Goal: Answer question/provide support

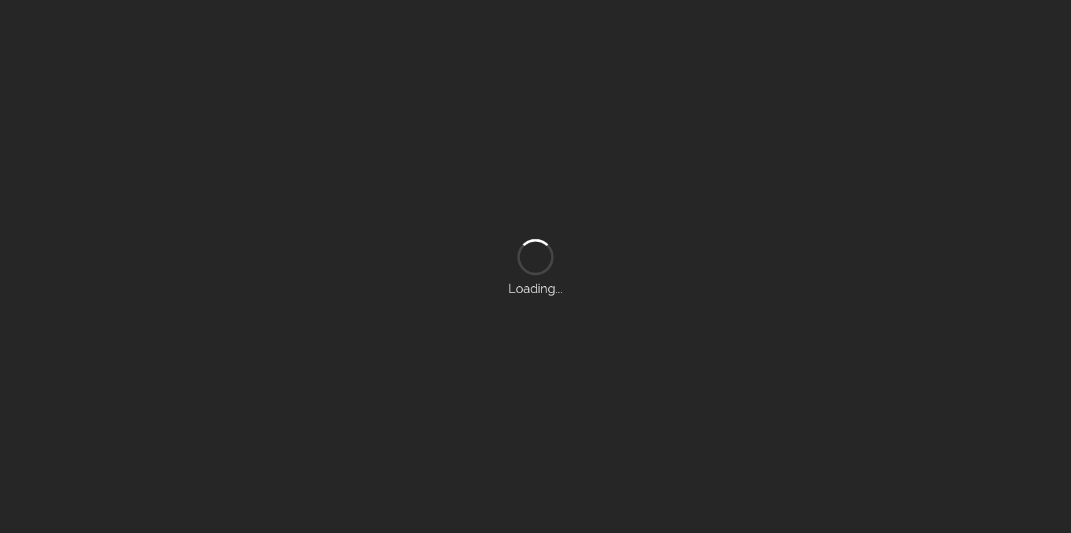
click at [203, 107] on div "Loading..." at bounding box center [535, 266] width 1071 height 533
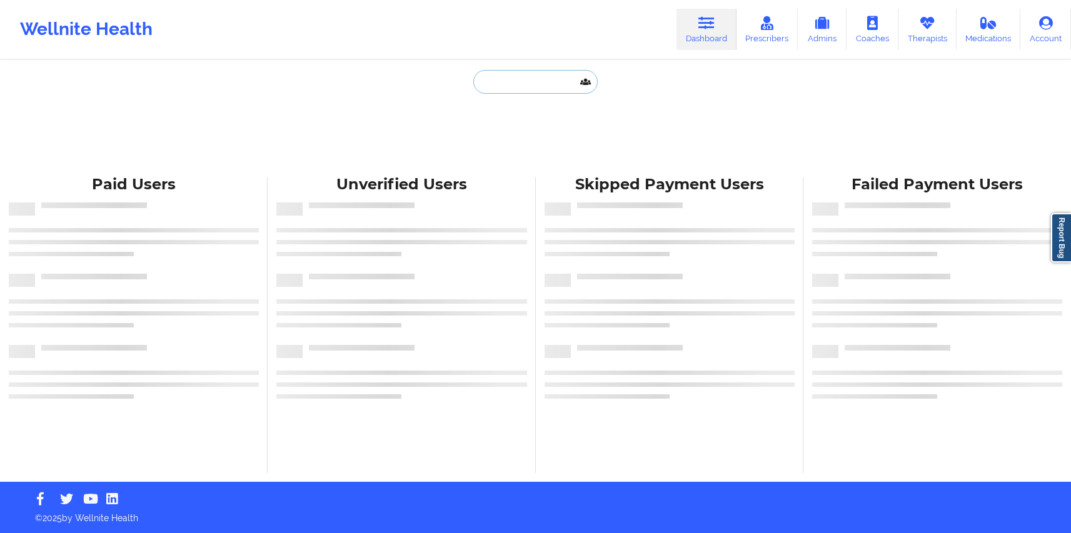
click at [521, 84] on input "text" at bounding box center [535, 82] width 124 height 24
paste input "Hi [Therapist Name], This is [PERSON_NAME] from Wellnite. You have a new client…"
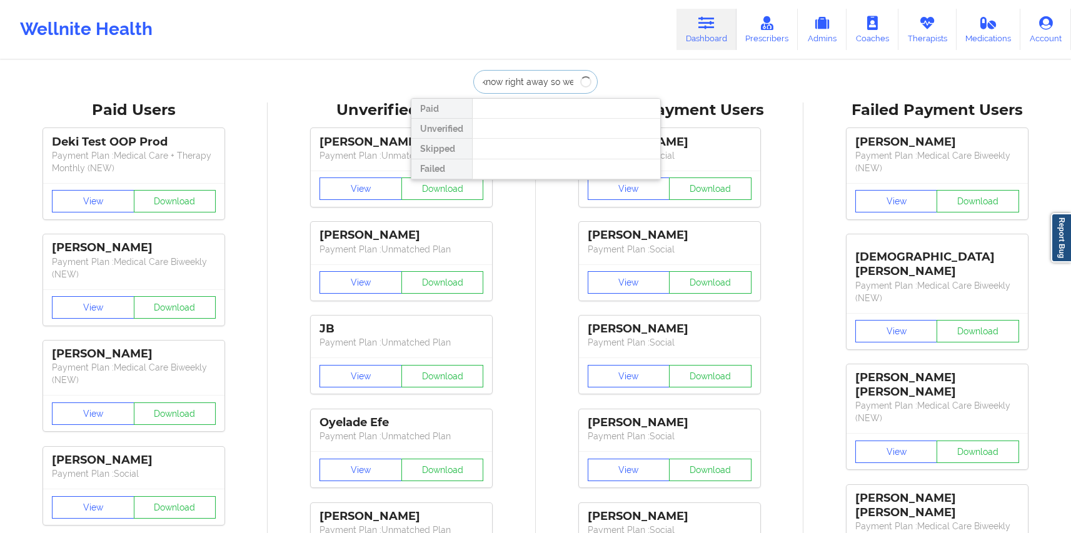
click at [521, 83] on input "Hi [Therapist Name], This is [PERSON_NAME] from Wellnite. You have a new client…" at bounding box center [535, 82] width 124 height 24
click at [521, 84] on input "Hi [Therapist Name], This is [PERSON_NAME] from Wellnite. You have a new client…" at bounding box center [535, 82] width 124 height 24
type input "Hi [Therapist Name], This is [PERSON_NAME] from Wellnite. You have a new client…"
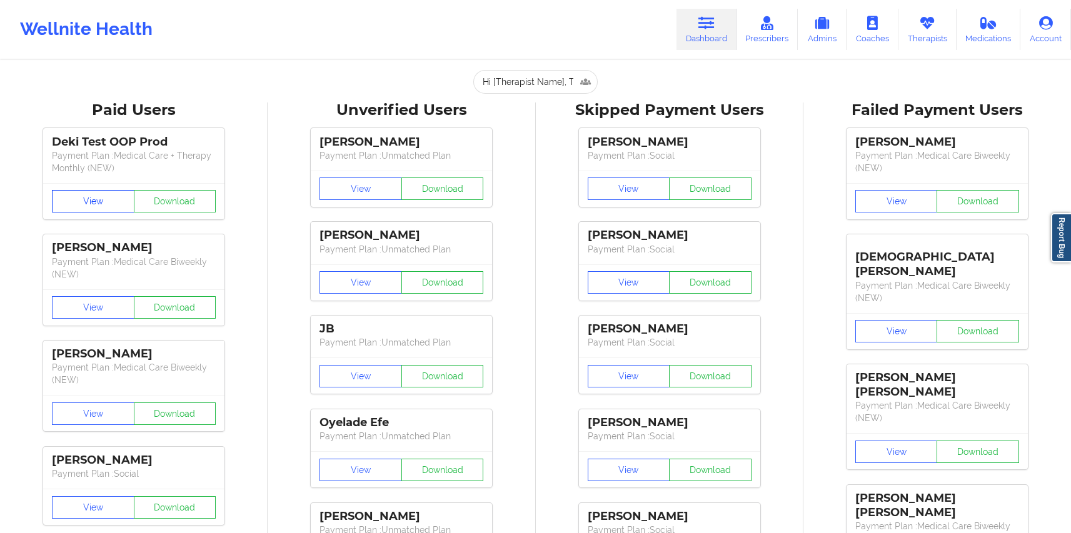
click at [104, 199] on button "View" at bounding box center [93, 201] width 83 height 23
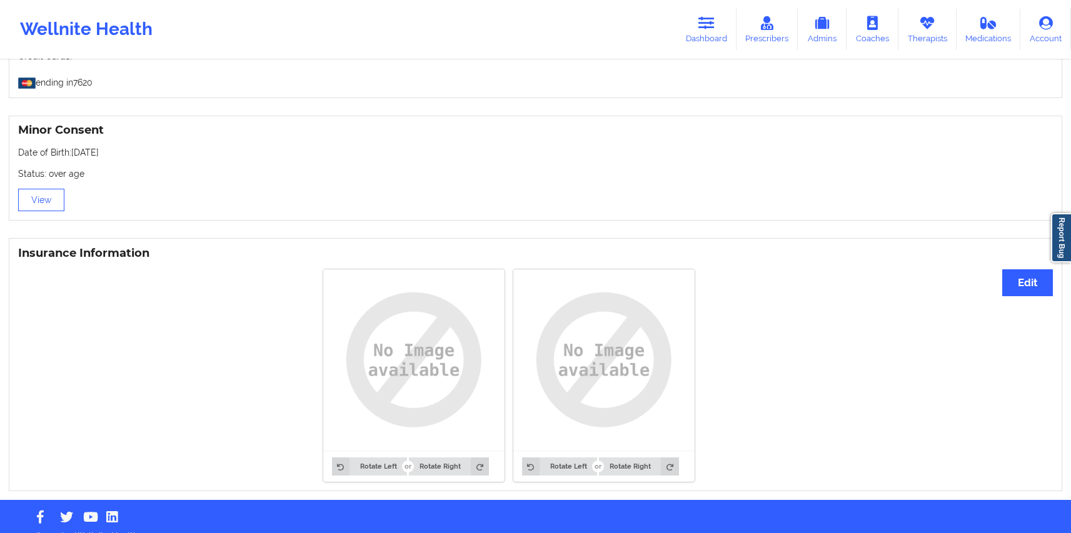
scroll to position [682, 0]
